Goal: Obtain resource: Download file/media

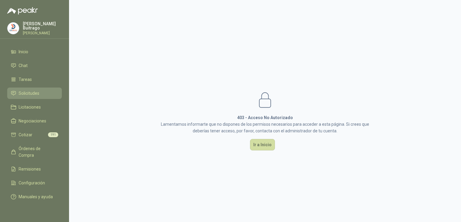
click at [50, 95] on li "Solicitudes" at bounding box center [34, 93] width 47 height 7
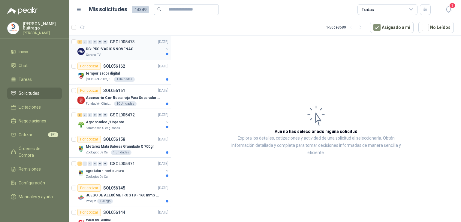
click at [108, 46] on p "DC-PDO-VARIOS NOVENAS" at bounding box center [109, 49] width 47 height 6
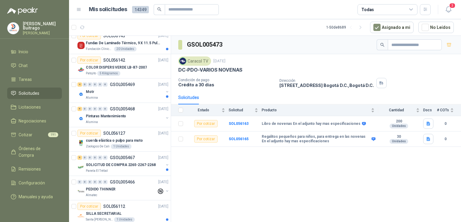
scroll to position [198, 0]
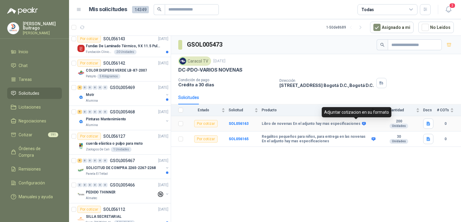
click at [362, 122] on icon at bounding box center [364, 124] width 4 height 4
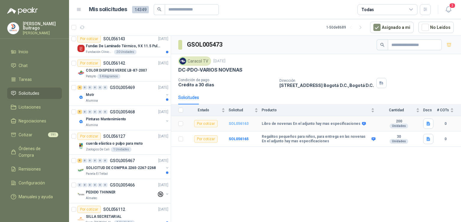
click at [237, 124] on b "SOL056163" at bounding box center [239, 123] width 20 height 4
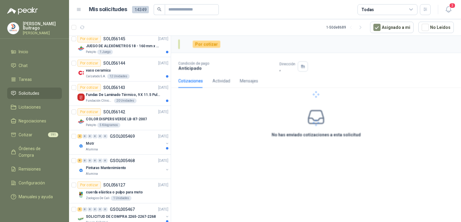
scroll to position [246, 0]
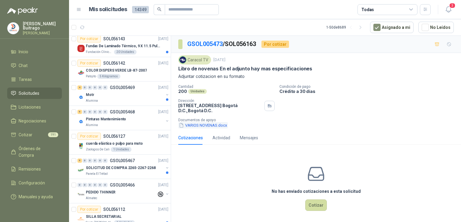
click at [218, 126] on button "VARIOS NOVENAS.docx" at bounding box center [203, 125] width 50 height 6
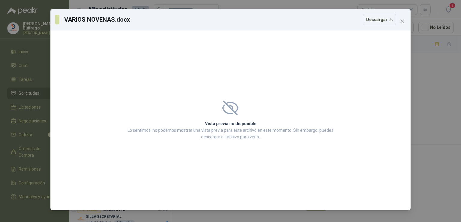
click at [243, 97] on div "Vista previa no disponible Lo sentimos, no podemos mostrar una vista previa par…" at bounding box center [231, 120] width 224 height 54
click at [387, 20] on button "Descargar" at bounding box center [379, 19] width 33 height 11
click at [402, 22] on icon "close" at bounding box center [403, 22] width 4 height 4
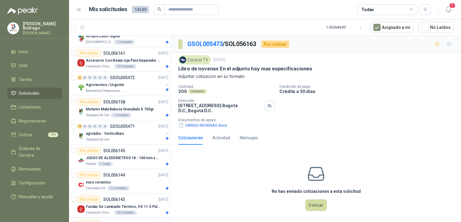
scroll to position [0, 0]
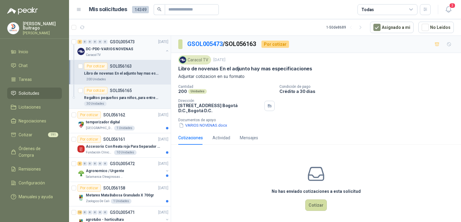
click at [117, 47] on p "DC-PDO-VARIOS NOVENAS" at bounding box center [109, 49] width 47 height 6
